Goal: Check status: Check status

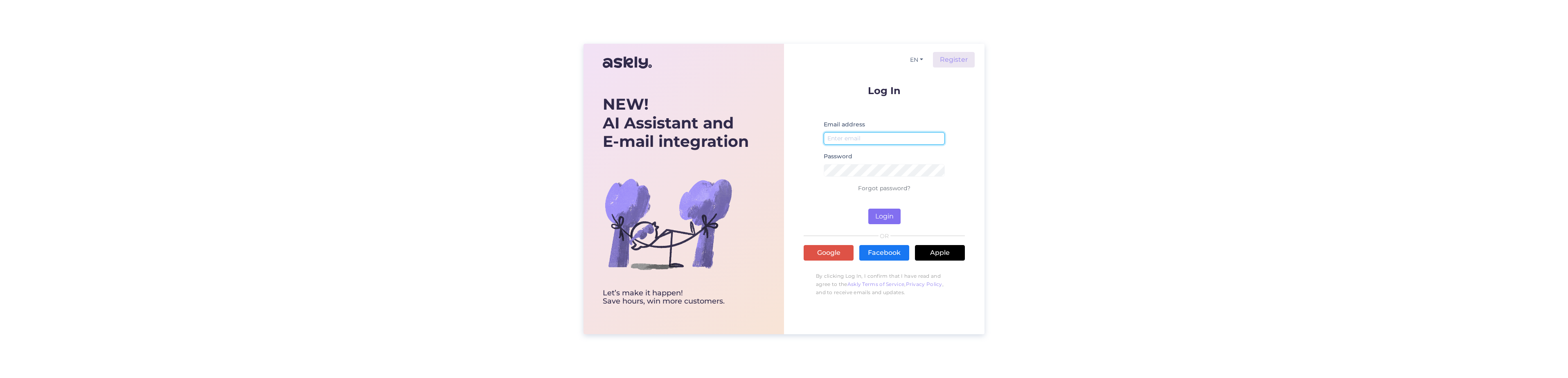
type input "[PERSON_NAME][EMAIL_ADDRESS][DOMAIN_NAME]"
click at [884, 219] on button "Login" at bounding box center [884, 217] width 32 height 16
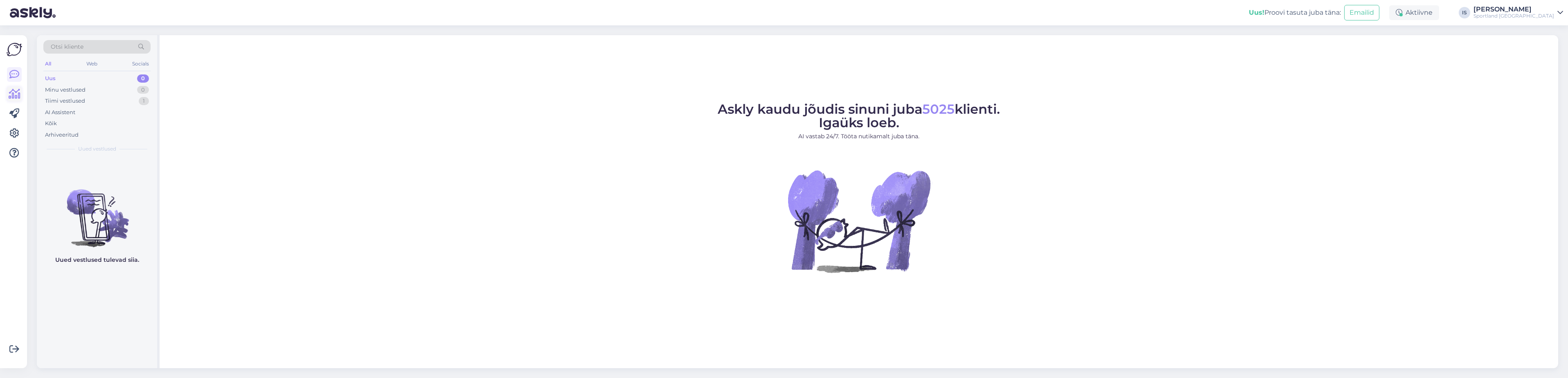
click at [11, 93] on icon at bounding box center [14, 94] width 12 height 10
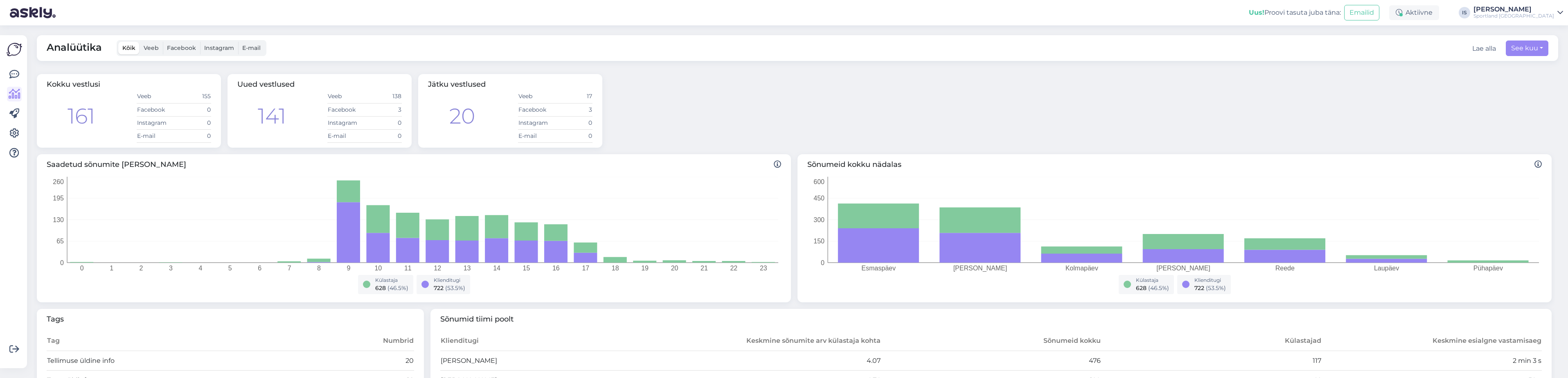
click at [1527, 18] on div "Sportland [GEOGRAPHIC_DATA]" at bounding box center [1514, 16] width 80 height 7
click at [1329, 94] on div "Kokku vestlusi 161 Veeb 155 Facebook 0 Instagram 0 E-mail 0 Uued vestlused 141 …" at bounding box center [794, 111] width 1521 height 80
click at [1523, 49] on button "See kuu" at bounding box center [1527, 49] width 43 height 16
select select "8"
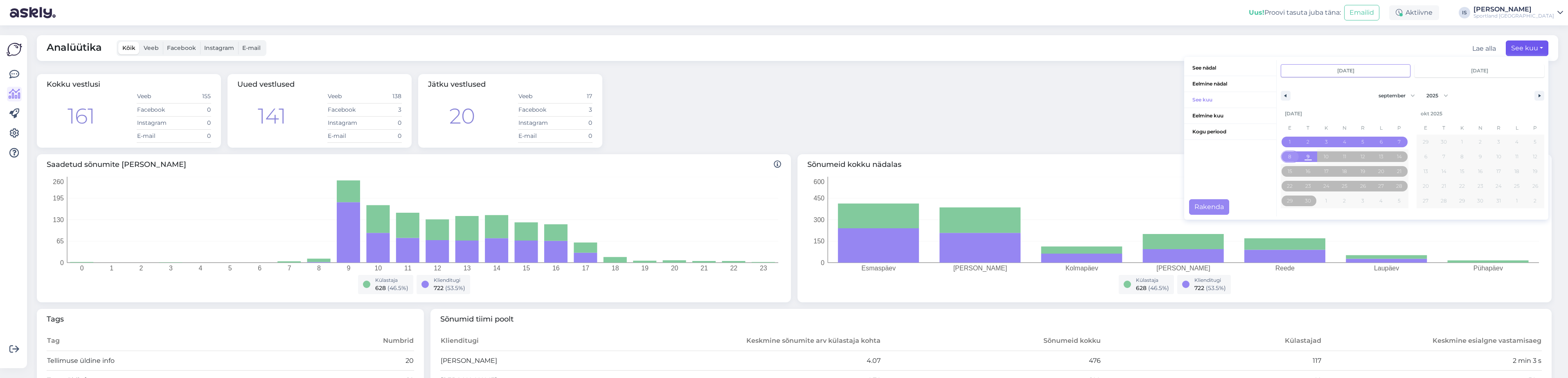
click at [1281, 156] on span "8" at bounding box center [1290, 156] width 18 height 10
type input "[DATE]"
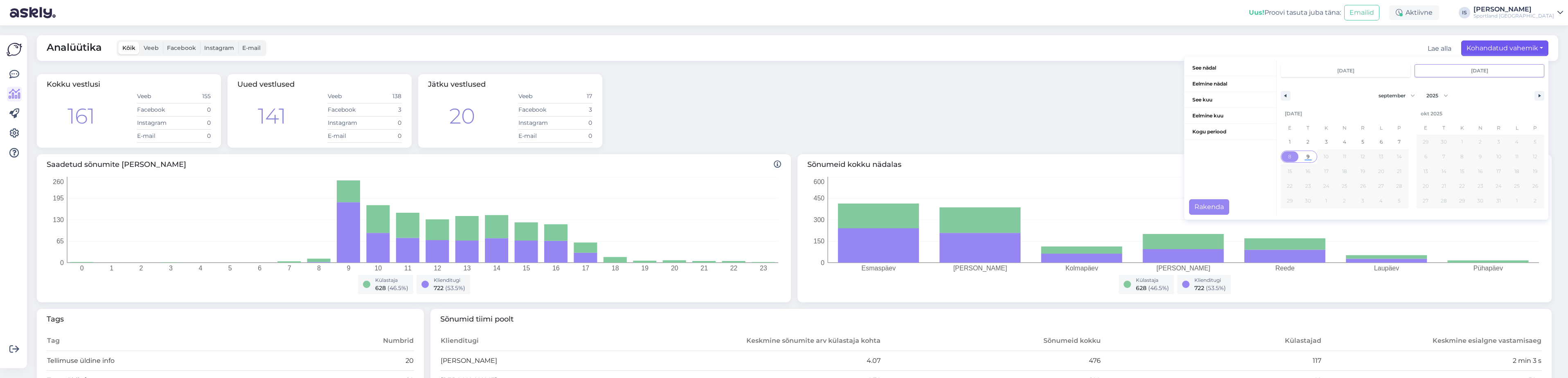
click at [1304, 155] on span "9" at bounding box center [1308, 156] width 18 height 10
click at [1213, 206] on button "Rakenda" at bounding box center [1209, 207] width 40 height 16
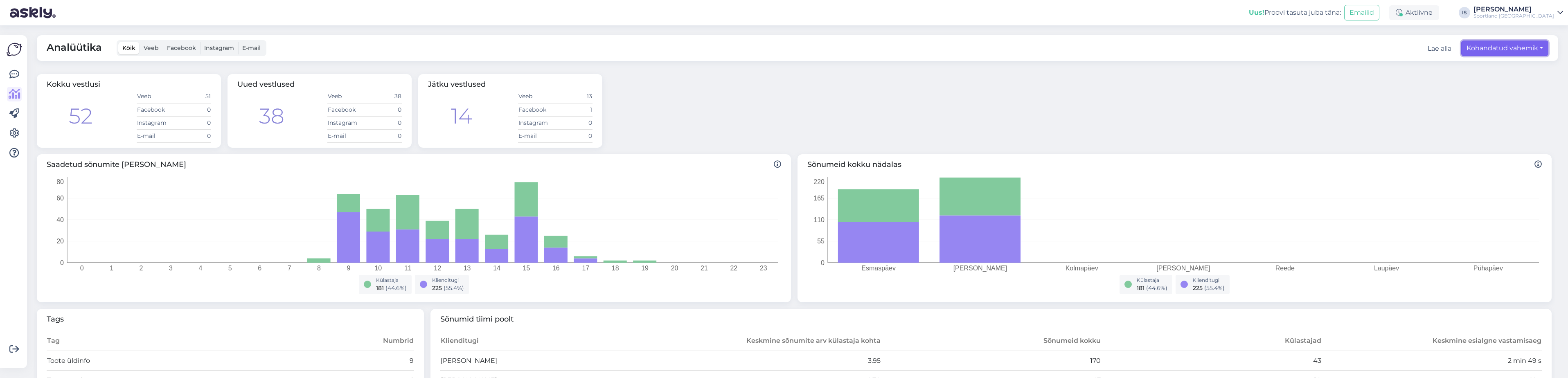
click at [1530, 49] on button "Kohandatud vahemik" at bounding box center [1505, 49] width 87 height 16
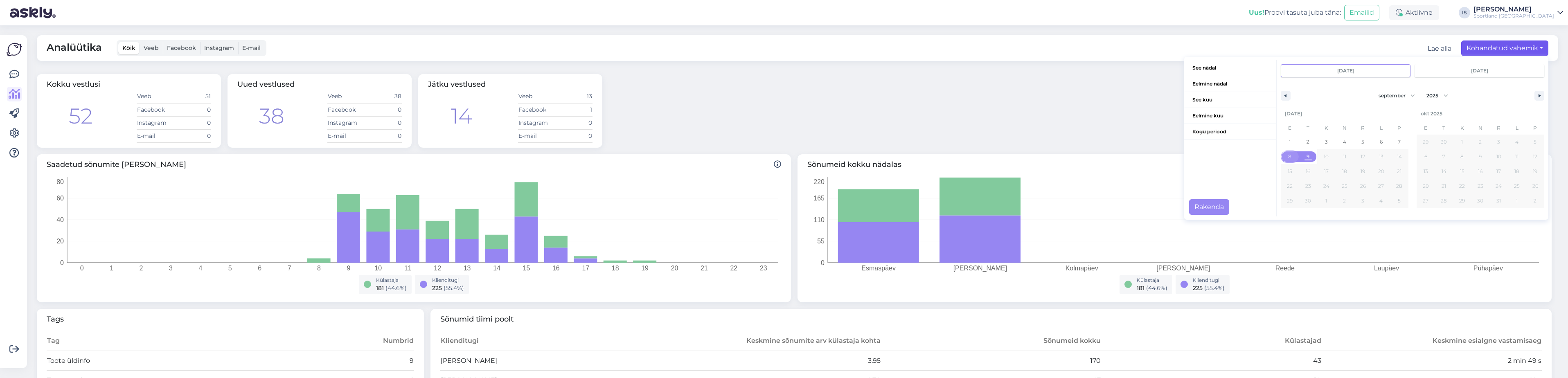
click at [1287, 153] on span "8" at bounding box center [1290, 156] width 18 height 10
type input "[DATE]"
click at [1209, 209] on button "Rakenda" at bounding box center [1209, 207] width 40 height 16
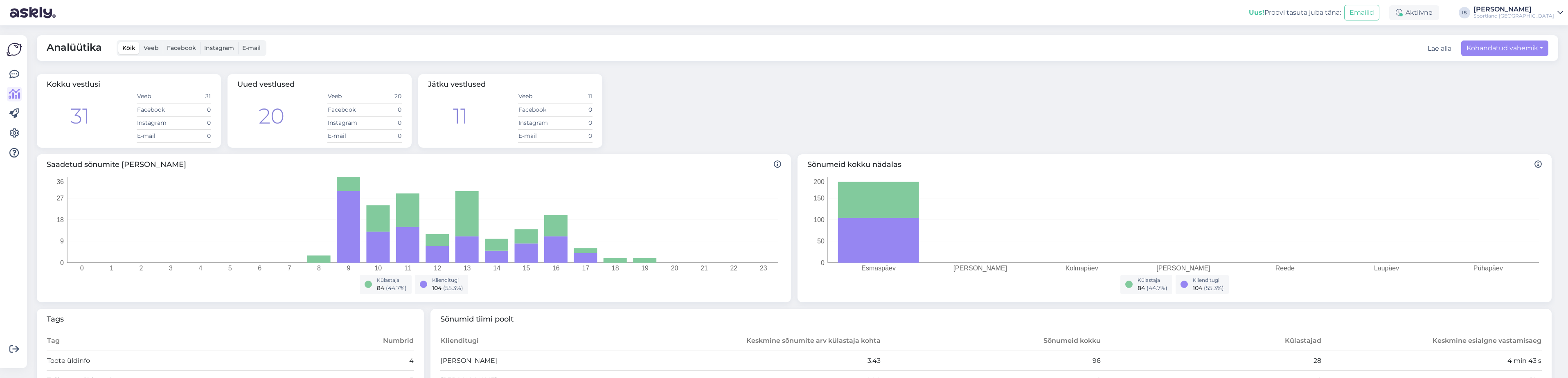
click at [1560, 13] on icon at bounding box center [1560, 12] width 5 height 7
click at [1542, 49] on button "Ava" at bounding box center [1548, 49] width 18 height 13
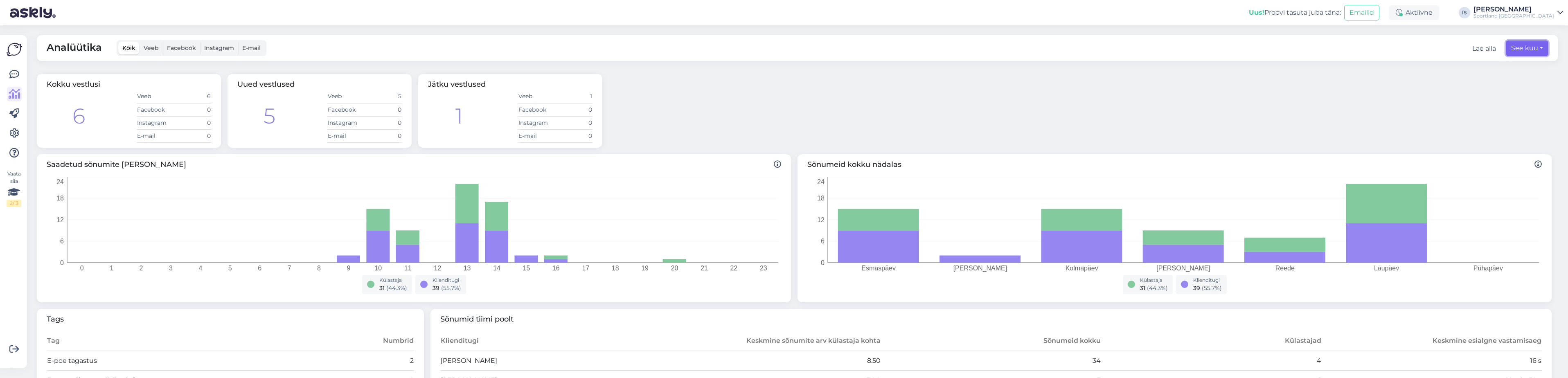
click at [1530, 51] on button "See kuu" at bounding box center [1527, 49] width 43 height 16
select select "8"
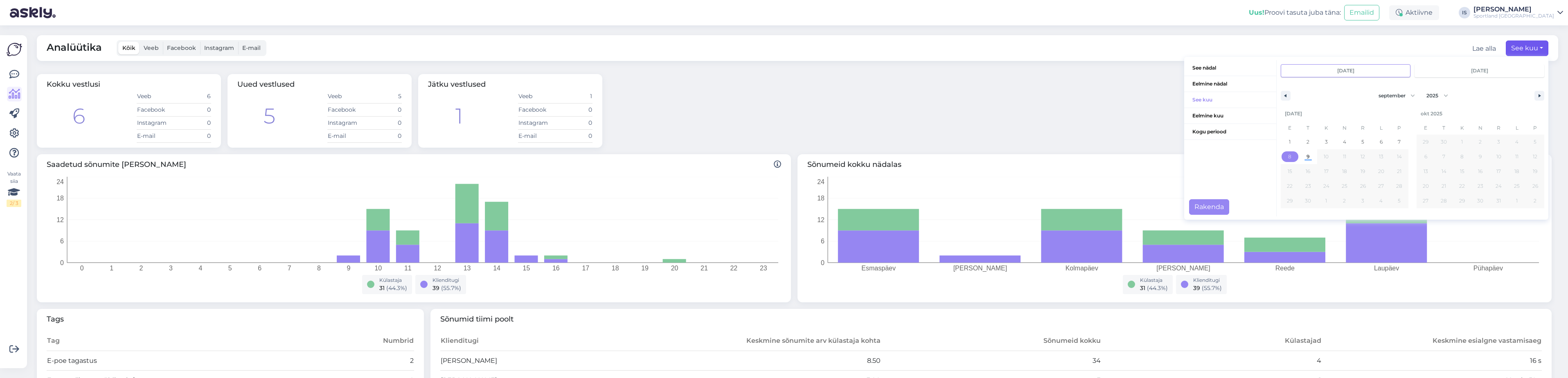
click at [1281, 153] on span "8" at bounding box center [1290, 156] width 18 height 10
type input "[DATE]"
click at [1212, 206] on button "Rakenda" at bounding box center [1209, 207] width 40 height 16
